Goal: Information Seeking & Learning: Learn about a topic

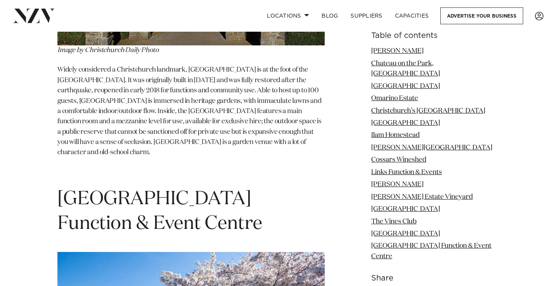
scroll to position [6442, 0]
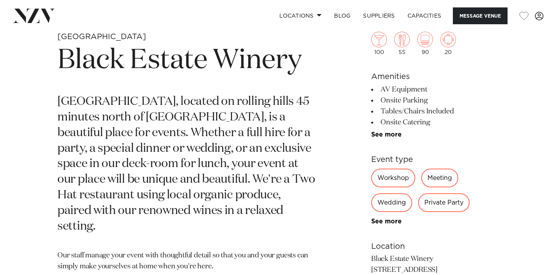
scroll to position [294, 0]
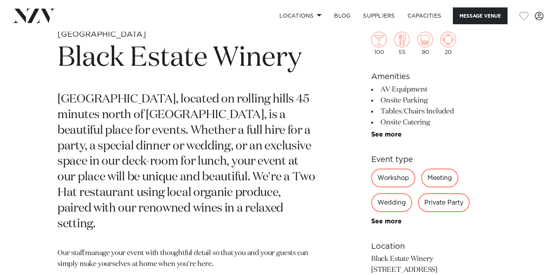
click at [392, 133] on link "See more" at bounding box center [401, 134] width 61 height 6
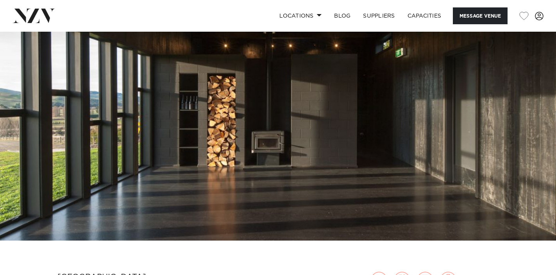
scroll to position [46, 0]
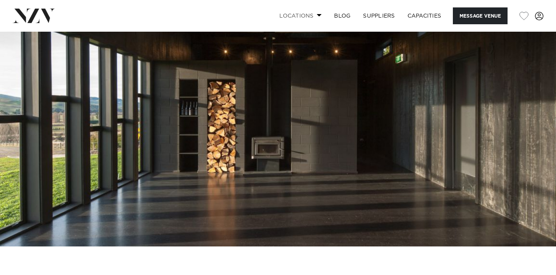
click at [297, 15] on link "Locations" at bounding box center [300, 15] width 55 height 17
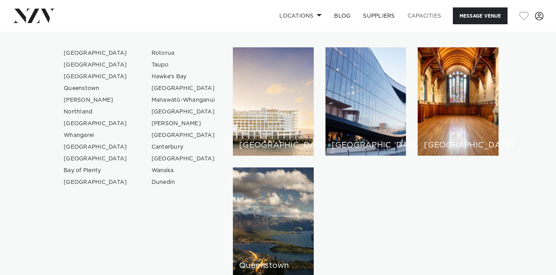
click at [420, 17] on link "Capacities" at bounding box center [424, 15] width 47 height 17
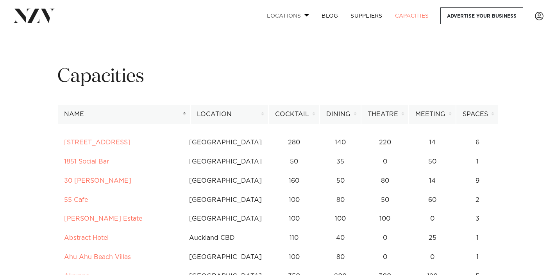
click at [301, 14] on link "Locations" at bounding box center [288, 15] width 55 height 17
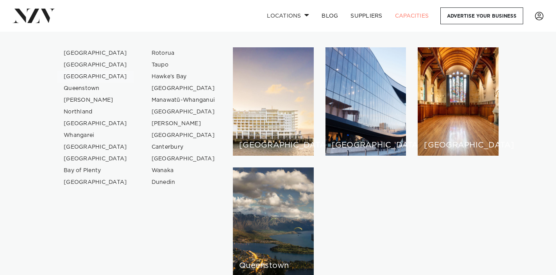
click at [95, 75] on link "[GEOGRAPHIC_DATA]" at bounding box center [95, 77] width 76 height 12
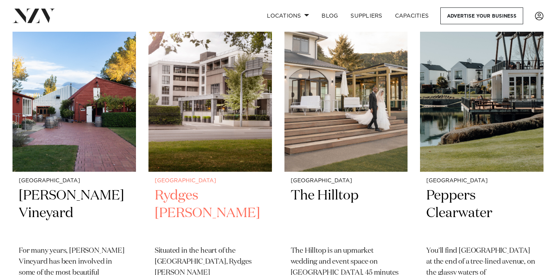
scroll to position [344, 0]
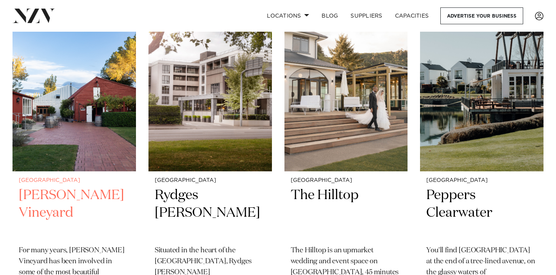
click at [54, 140] on img at bounding box center [75, 88] width 124 height 166
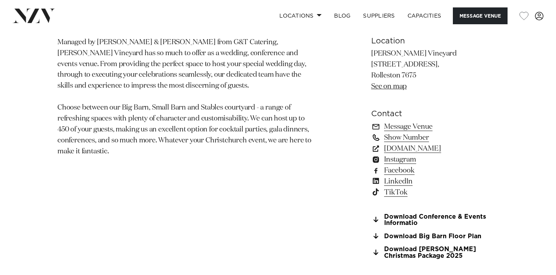
scroll to position [517, 0]
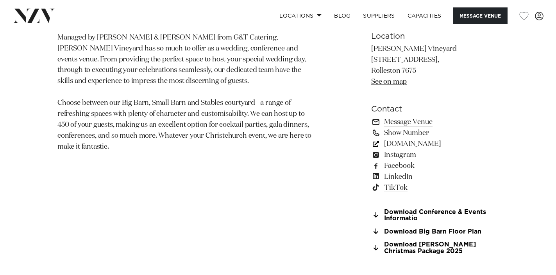
click at [417, 146] on link "[DOMAIN_NAME]" at bounding box center [434, 143] width 127 height 11
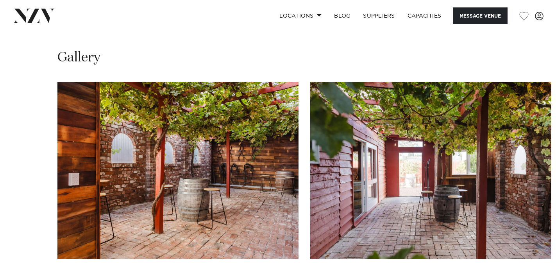
scroll to position [749, 0]
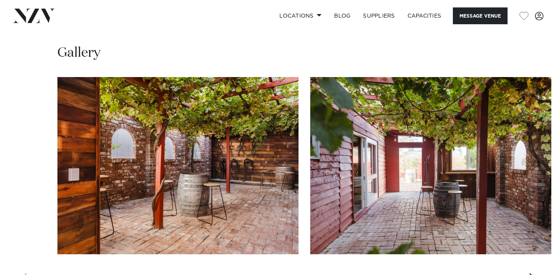
click at [200, 166] on img "1 / 30" at bounding box center [177, 165] width 241 height 177
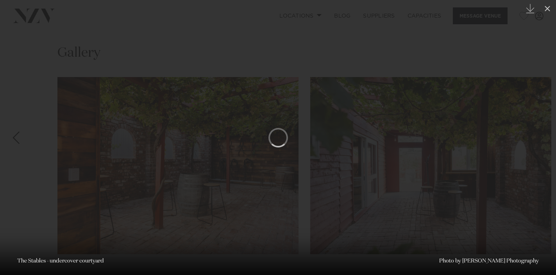
click at [474, 118] on div at bounding box center [278, 137] width 556 height 275
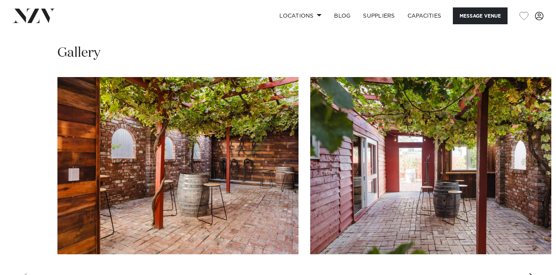
click at [444, 161] on img "2 / 30" at bounding box center [430, 165] width 241 height 177
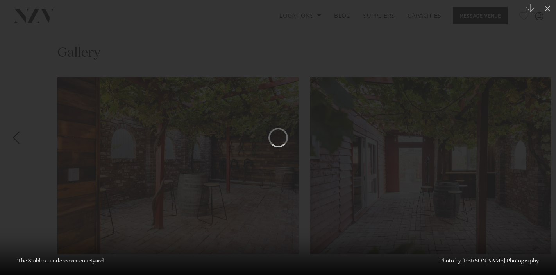
click at [444, 161] on div at bounding box center [278, 137] width 556 height 275
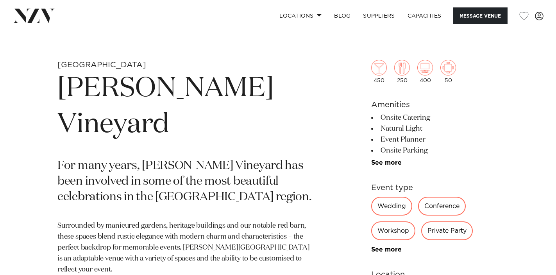
scroll to position [276, 0]
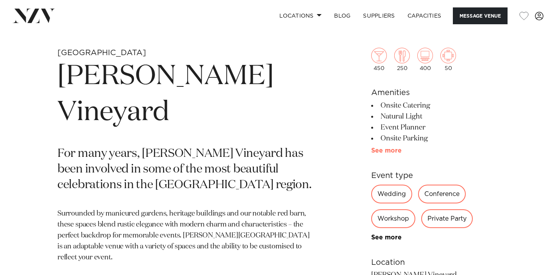
click at [388, 152] on link "See more" at bounding box center [401, 150] width 61 height 6
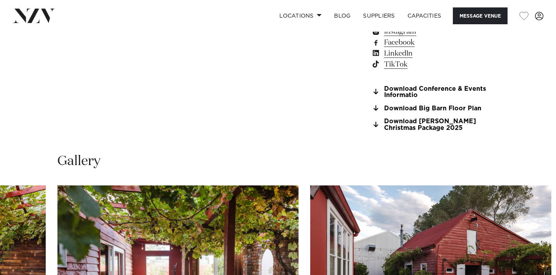
scroll to position [776, 0]
